Goal: Task Accomplishment & Management: Use online tool/utility

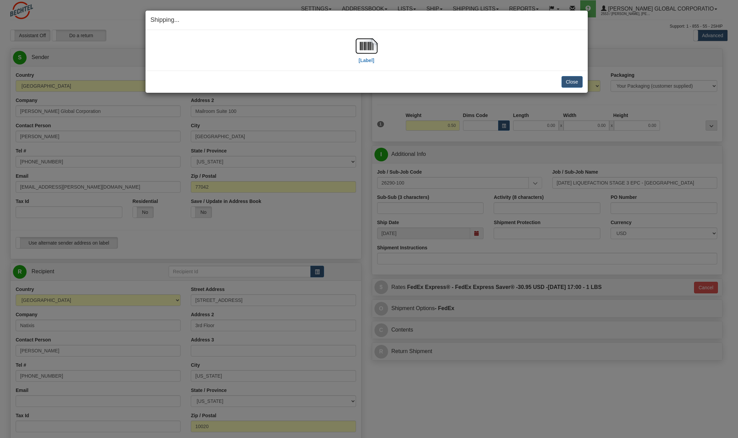
select select "NY"
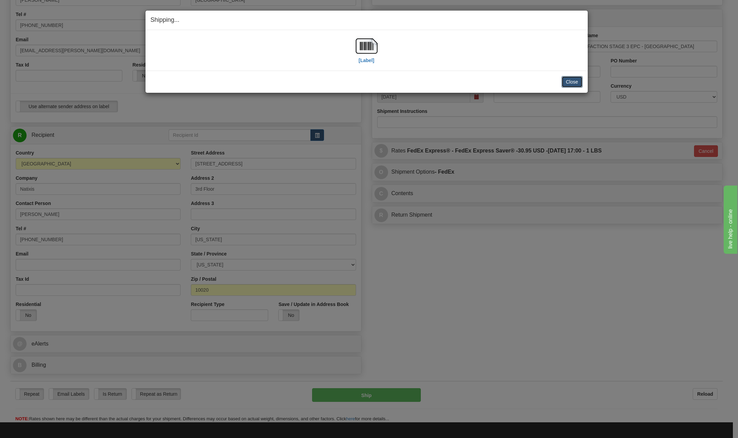
click at [570, 81] on button "Close" at bounding box center [572, 82] width 21 height 12
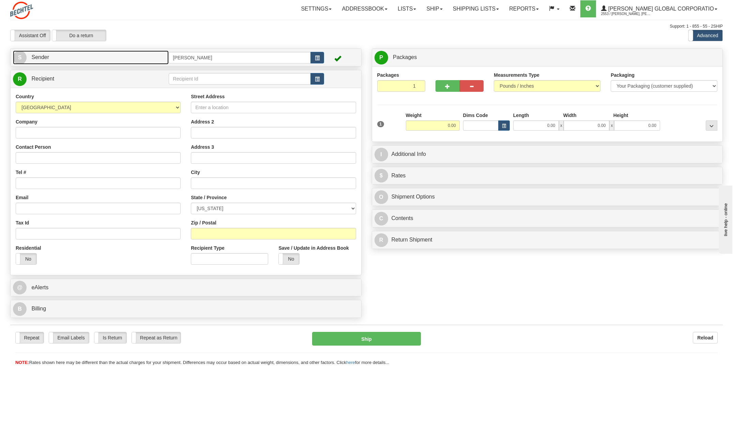
click at [24, 55] on span "S" at bounding box center [20, 58] width 14 height 14
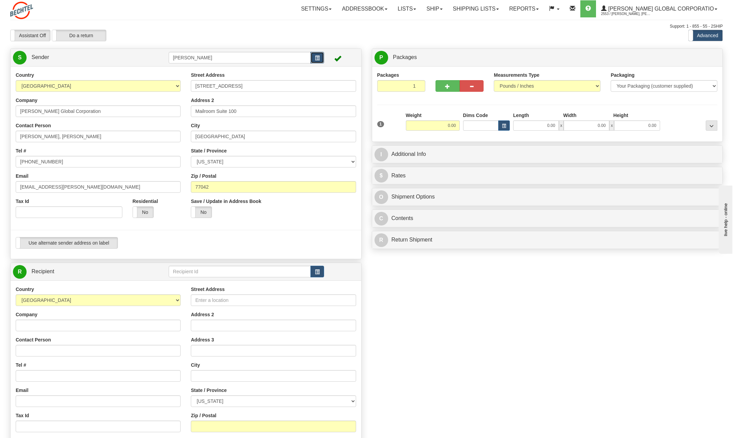
click at [314, 56] on button "button" at bounding box center [318, 58] width 14 height 12
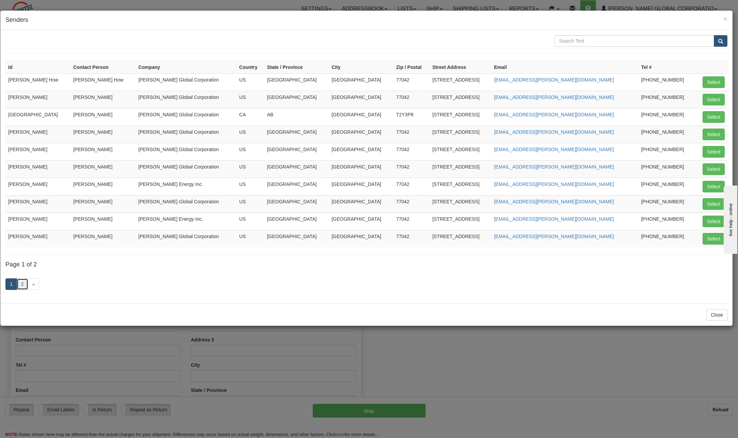
click at [19, 286] on link "2" at bounding box center [23, 284] width 12 height 12
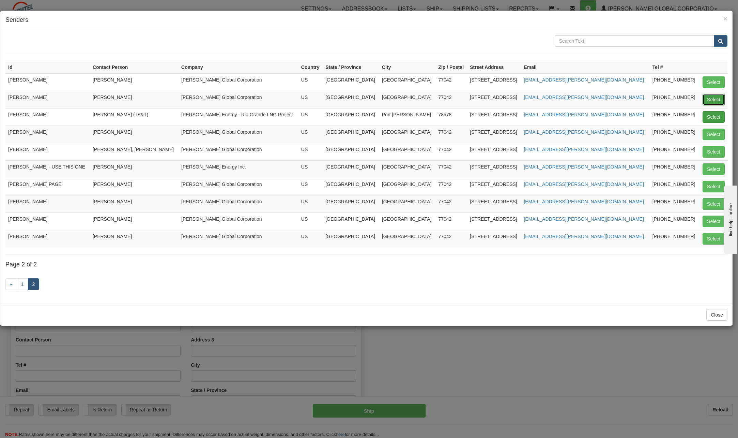
click at [711, 98] on button "Select" at bounding box center [714, 100] width 22 height 12
type input "PAT KADISH"
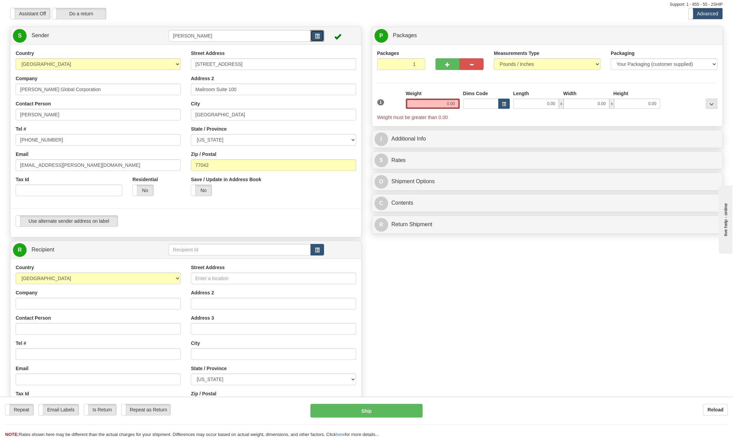
scroll to position [68, 0]
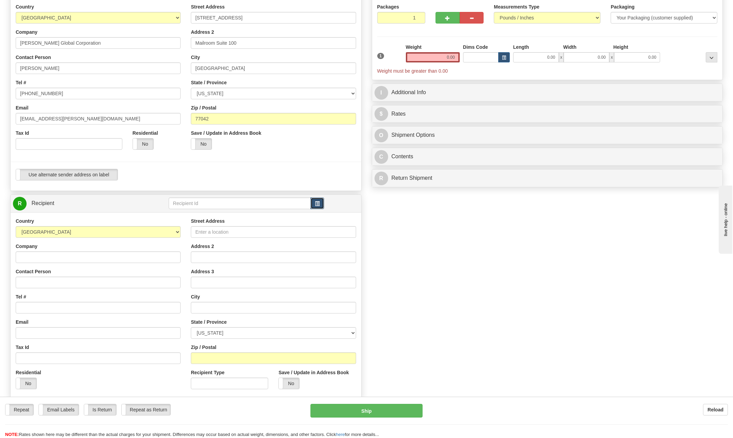
click at [320, 203] on span "button" at bounding box center [317, 203] width 5 height 4
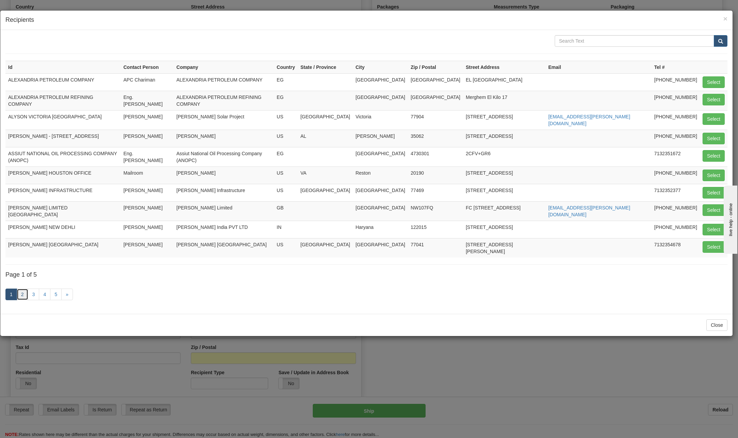
click at [20, 288] on link "2" at bounding box center [23, 294] width 12 height 12
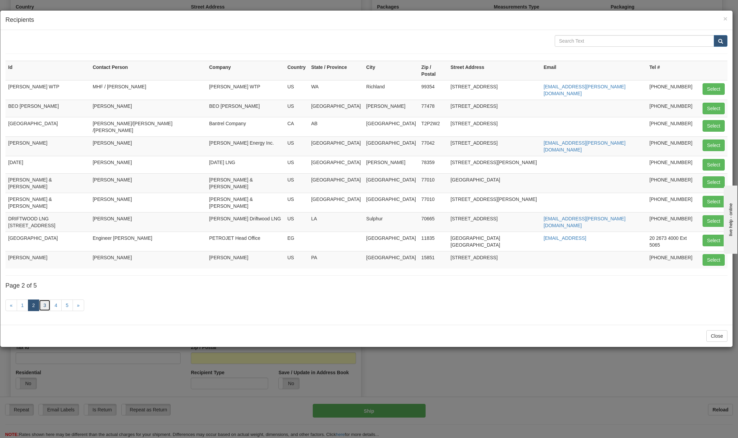
click at [40, 299] on link "3" at bounding box center [45, 305] width 12 height 12
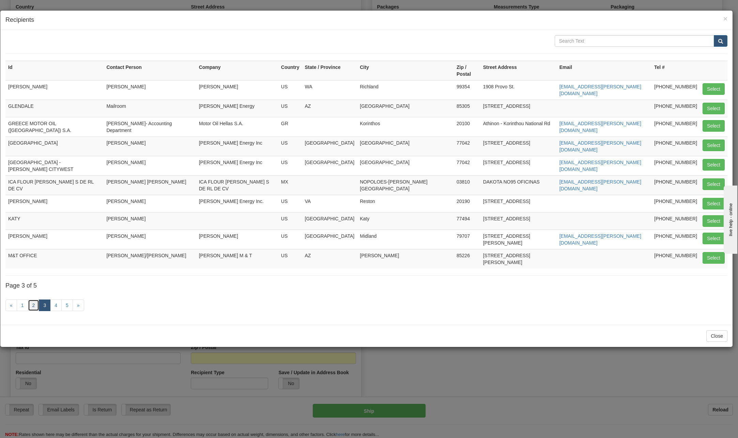
click at [33, 299] on link "2" at bounding box center [34, 305] width 12 height 12
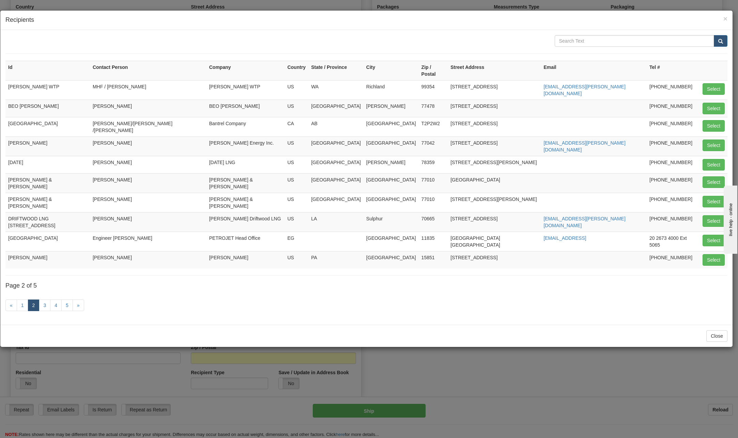
click at [157, 193] on td "Jared Jennings" at bounding box center [148, 202] width 117 height 19
click at [710, 196] on button "Select" at bounding box center [714, 202] width 22 height 12
type input "CRAIN,CATON & JAMES"
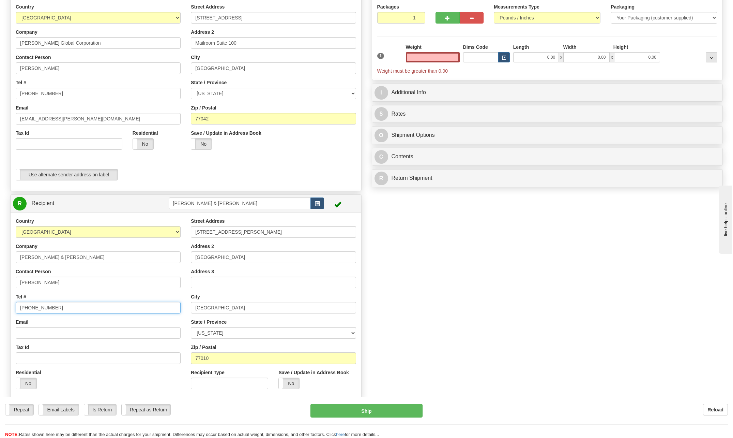
type input "0.00"
click at [53, 305] on input "713 752-8678" at bounding box center [98, 308] width 165 height 12
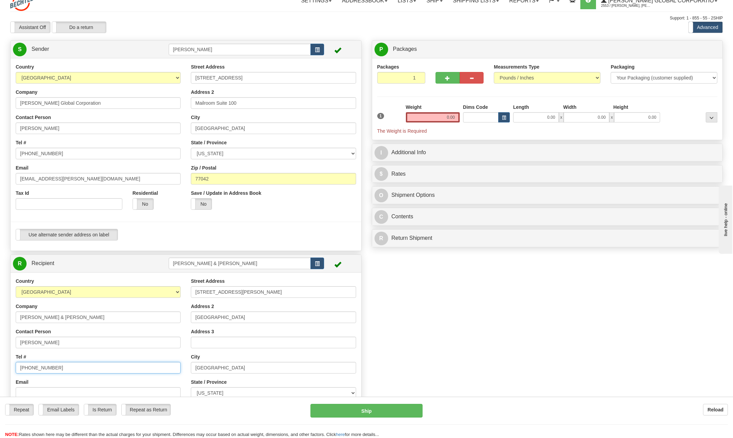
scroll to position [0, 0]
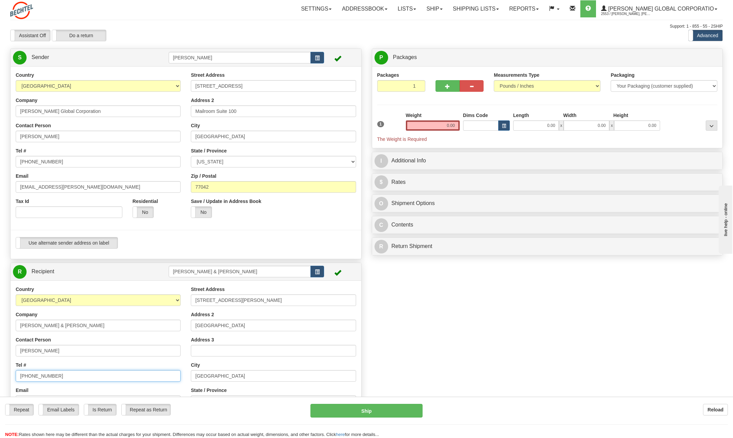
type input "713 752-8685"
drag, startPoint x: 446, startPoint y: 124, endPoint x: 533, endPoint y: 123, distance: 86.3
click at [533, 123] on div "1 Weight 0.00 Dims Code 0.00" at bounding box center [548, 127] width 344 height 31
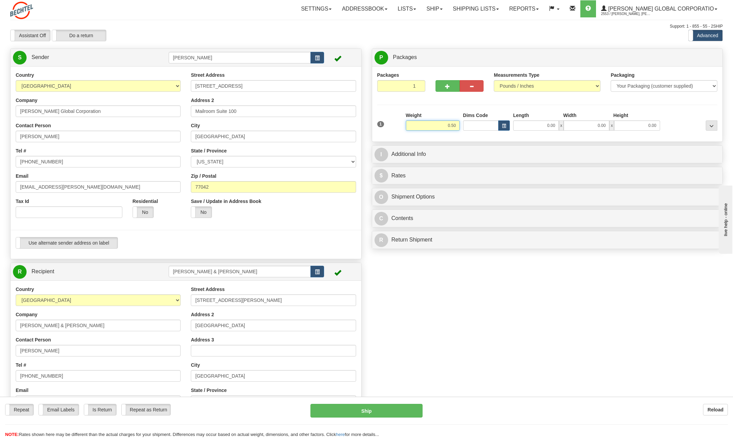
type input "0.50"
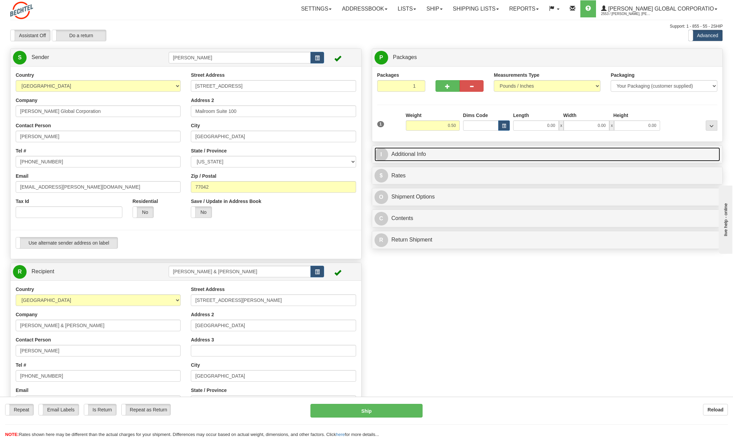
click at [382, 155] on span "I" at bounding box center [382, 155] width 14 height 14
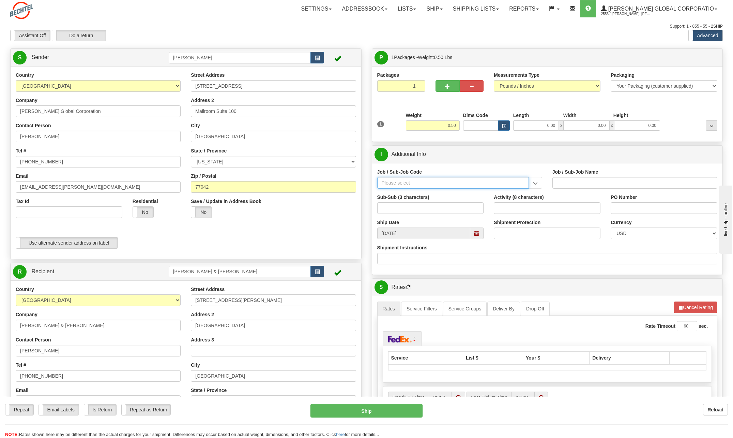
click at [408, 182] on input "Job / Sub-Job Code" at bounding box center [453, 183] width 152 height 12
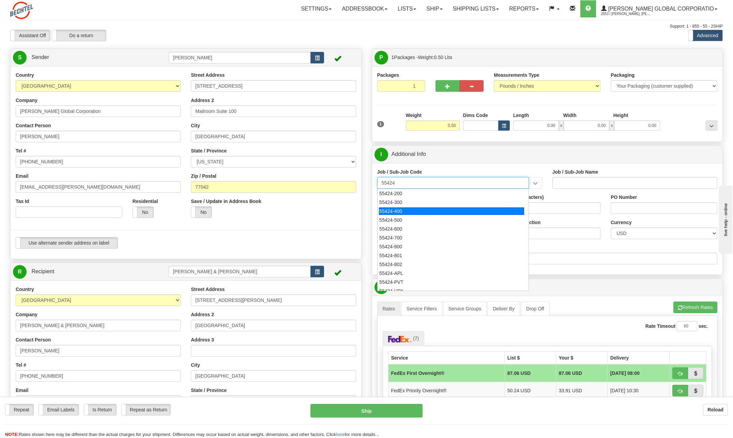
click at [404, 211] on div "55424-400" at bounding box center [451, 211] width 145 height 8
type input "55424-400"
type input "RESEARCH & DEVELOPMENT - ONSHORE"
type input "55424-400"
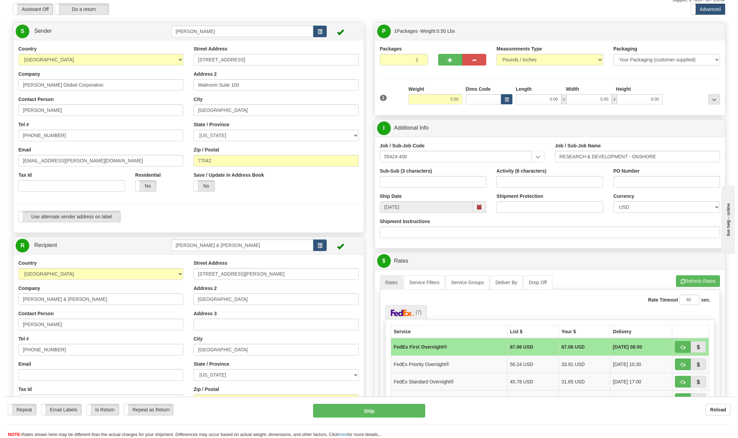
scroll to position [68, 0]
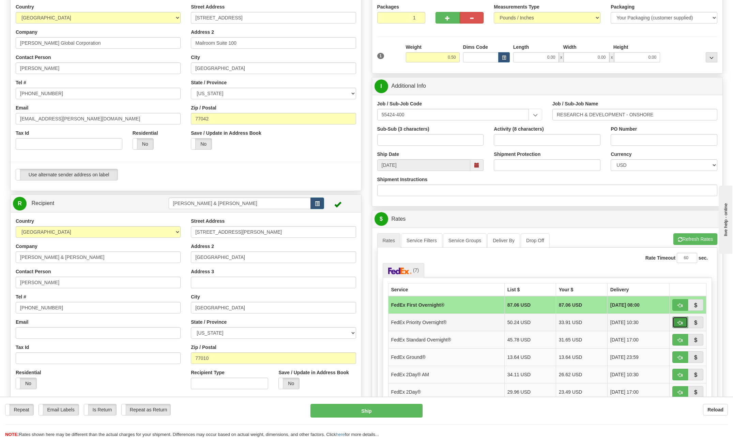
click at [685, 322] on button "button" at bounding box center [681, 322] width 16 height 12
type input "01"
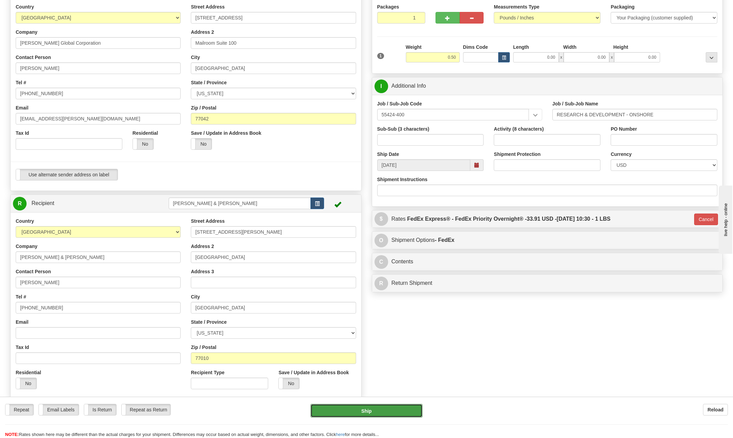
click at [363, 408] on button "Ship" at bounding box center [367, 411] width 112 height 14
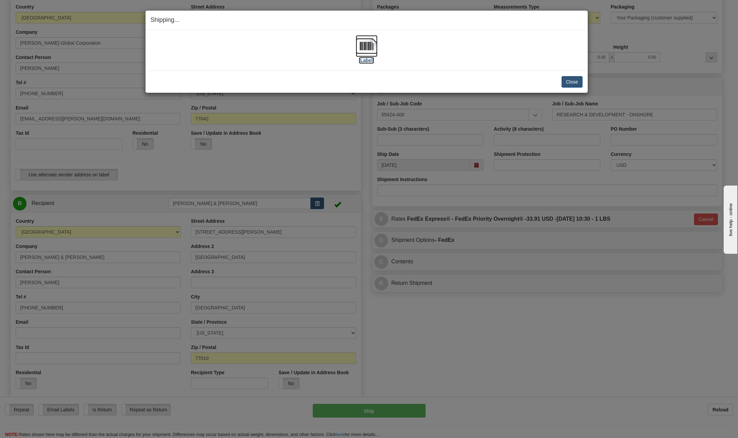
click at [372, 45] on img at bounding box center [367, 46] width 22 height 22
click at [568, 79] on button "Close" at bounding box center [572, 82] width 21 height 12
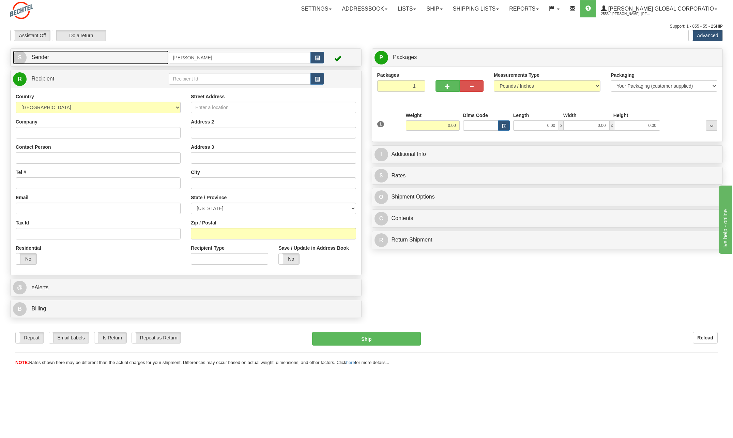
click at [20, 58] on span "S" at bounding box center [20, 58] width 14 height 14
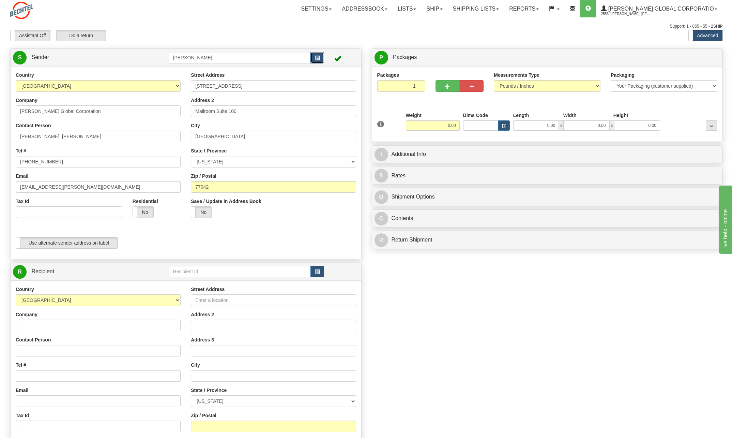
click at [323, 57] on button "button" at bounding box center [318, 58] width 14 height 12
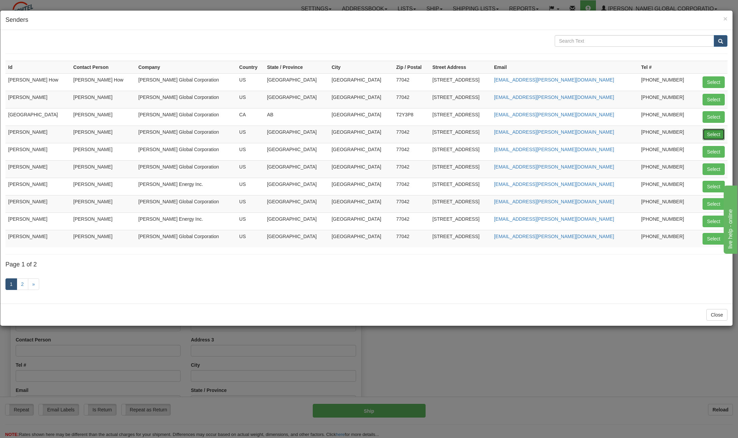
click at [714, 133] on button "Select" at bounding box center [714, 135] width 22 height 12
type input "[PERSON_NAME]"
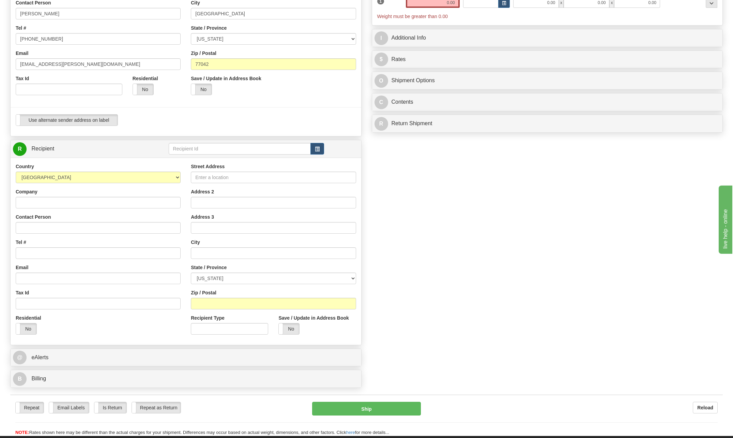
scroll to position [136, 0]
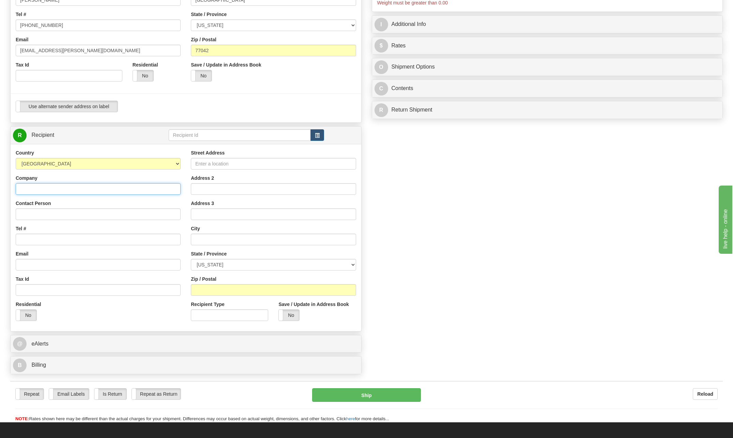
click at [31, 189] on input "Company" at bounding box center [98, 189] width 165 height 12
type input "[PERSON_NAME] Solar Project"
click at [122, 170] on div "Country [GEOGRAPHIC_DATA] [GEOGRAPHIC_DATA] [GEOGRAPHIC_DATA] [GEOGRAPHIC_DATA]…" at bounding box center [98, 237] width 175 height 177
click at [212, 160] on input "Street Address" at bounding box center [273, 164] width 165 height 12
type input "[STREET_ADDRESS]"
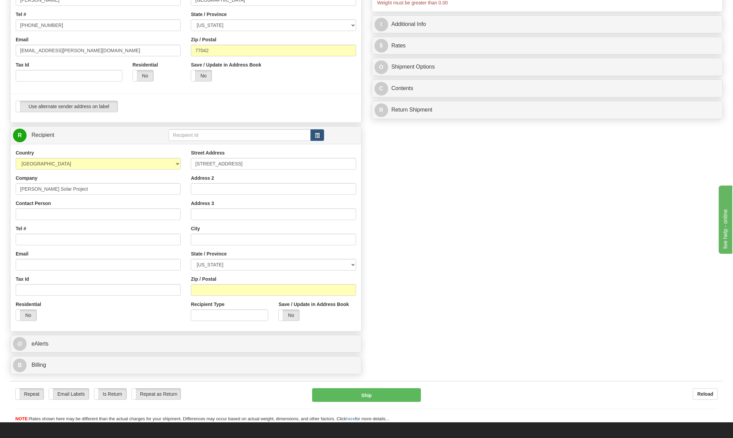
type input "[PERSON_NAME]"
type input "[EMAIL_ADDRESS][PERSON_NAME][DOMAIN_NAME]"
type input "Victoria"
select select "[GEOGRAPHIC_DATA]"
type input "77904"
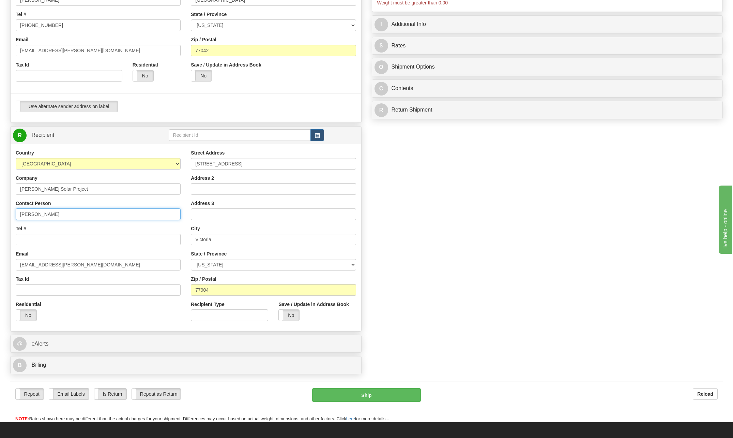
click at [78, 215] on input "[PERSON_NAME]" at bounding box center [98, 214] width 165 height 12
type input "M"
click at [461, 239] on div "Create a label for the return Create Pickup Without Label S" at bounding box center [366, 144] width 723 height 465
click at [59, 220] on div "Country [GEOGRAPHIC_DATA] [GEOGRAPHIC_DATA] [GEOGRAPHIC_DATA] [GEOGRAPHIC_DATA]…" at bounding box center [98, 237] width 175 height 177
click at [51, 216] on input "Aisha" at bounding box center [98, 214] width 165 height 12
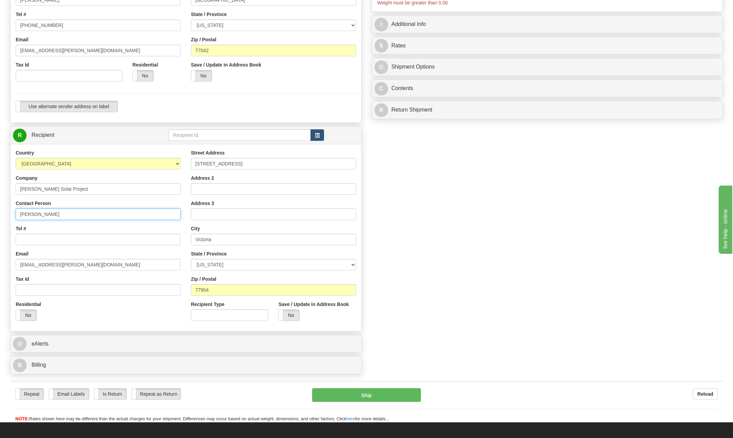
type input "[PERSON_NAME]"
click at [606, 254] on div "Create a label for the return Create Pickup Without Label S" at bounding box center [366, 144] width 723 height 465
drag, startPoint x: 39, startPoint y: 263, endPoint x: -16, endPoint y: 262, distance: 54.9
click at [0, 262] on html "Training Course Close Toggle navigation Settings Shipping Preferences New Sende…" at bounding box center [366, 83] width 733 height 438
type input "[EMAIL_ADDRESS][PERSON_NAME][DOMAIN_NAME]"
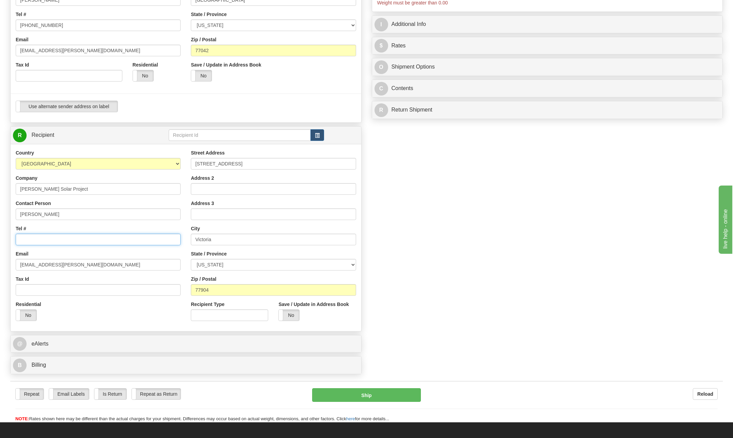
click at [40, 241] on input "Tel #" at bounding box center [98, 240] width 165 height 12
type input "[PHONE_NUMBER]"
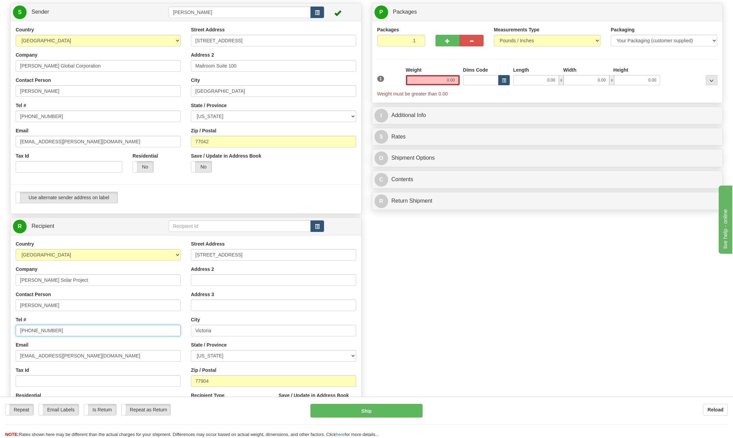
scroll to position [0, 0]
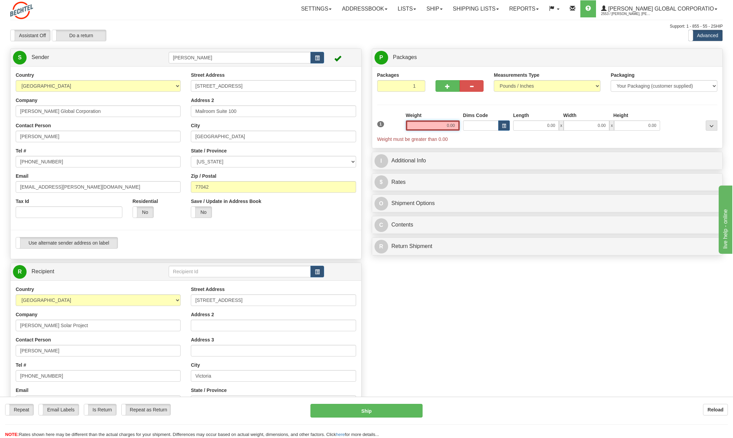
drag, startPoint x: 445, startPoint y: 126, endPoint x: 523, endPoint y: 125, distance: 78.4
click at [523, 125] on div "1 Weight 0.00 Dims Code 0.00" at bounding box center [548, 127] width 344 height 31
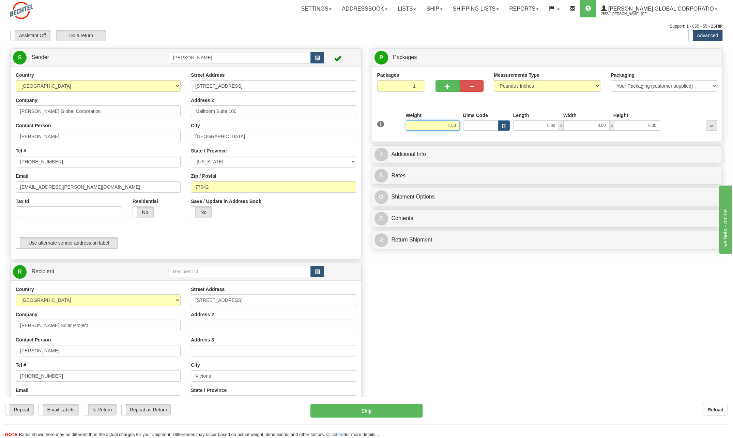
type input "1.50"
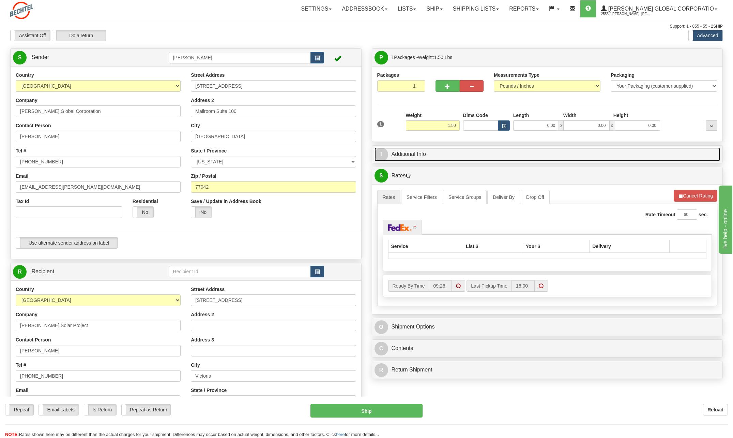
click at [377, 151] on span "I" at bounding box center [382, 155] width 14 height 14
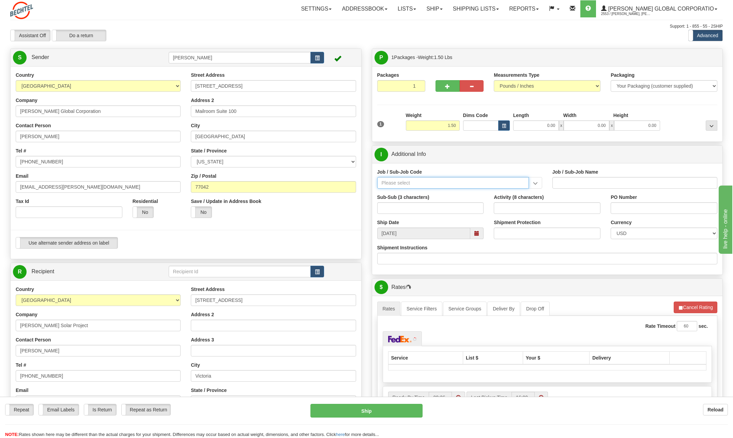
click at [400, 184] on input "Job / Sub-Job Code" at bounding box center [453, 183] width 152 height 12
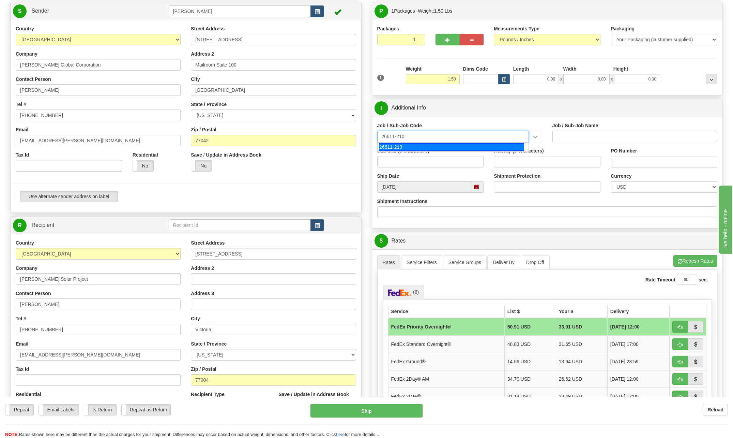
scroll to position [68, 0]
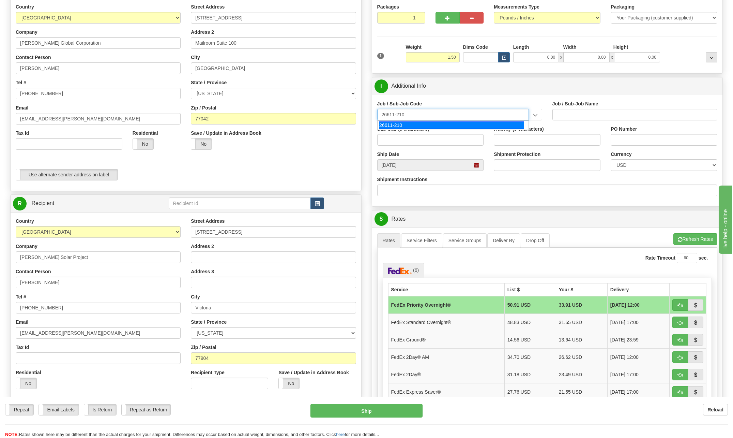
click at [415, 115] on input "26611-210" at bounding box center [453, 115] width 152 height 12
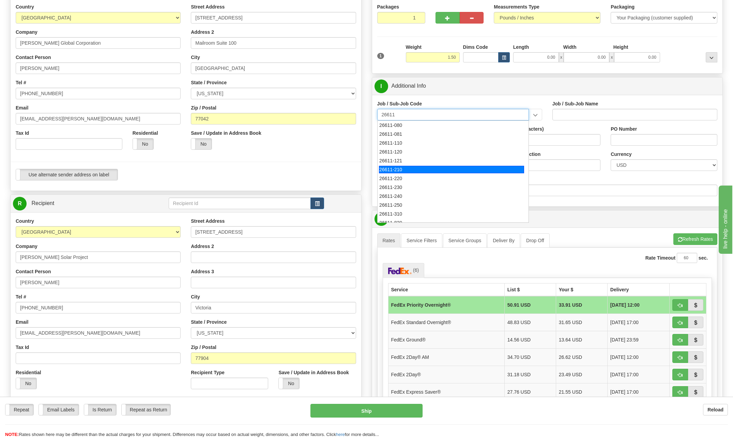
click at [389, 172] on div "26611-210" at bounding box center [451, 170] width 145 height 8
type input "26611-210"
type input "ORIANA SOLAR PROJECT - FIELD NON-MANUAL"
type input "26611-210"
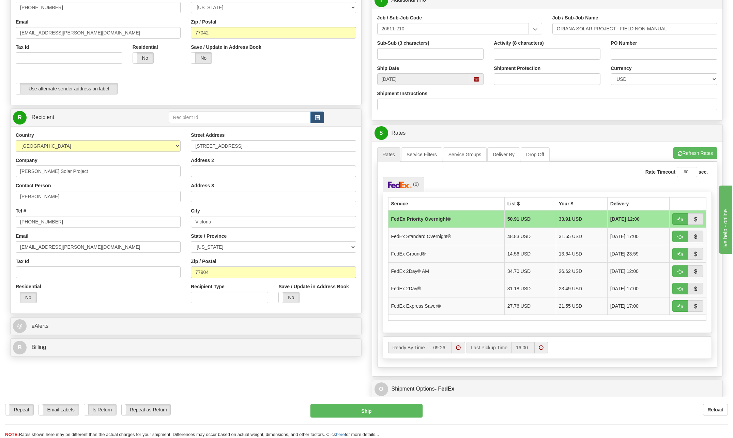
scroll to position [170, 0]
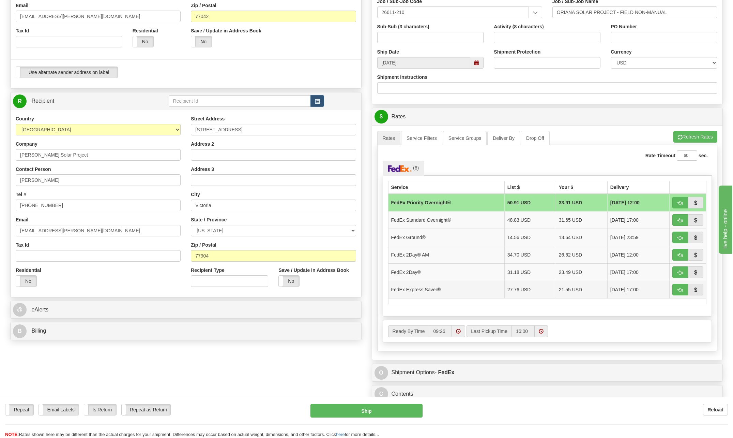
click at [426, 291] on td "FedEx Express Saver®" at bounding box center [446, 289] width 116 height 17
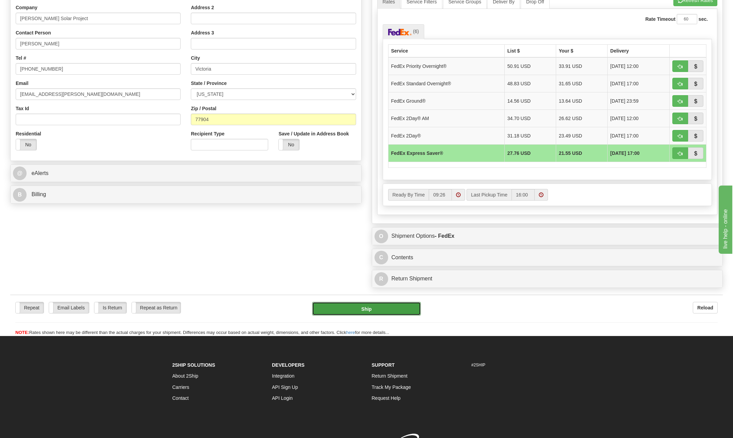
click at [373, 307] on button "Ship" at bounding box center [366, 309] width 109 height 14
type input "20"
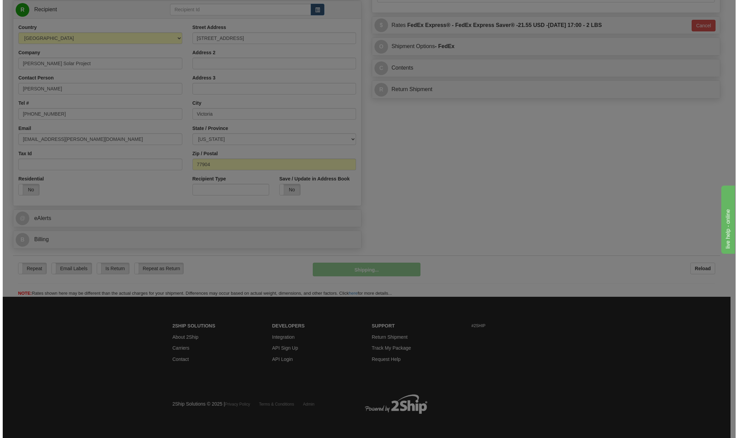
scroll to position [262, 0]
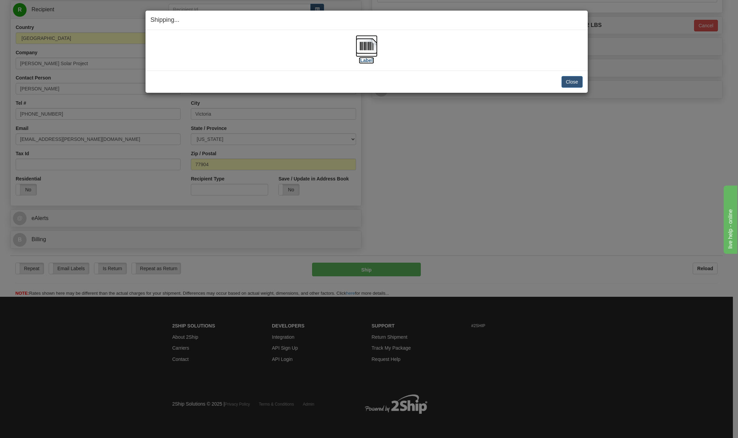
click at [366, 43] on img at bounding box center [367, 46] width 22 height 22
